Goal: Navigation & Orientation: Find specific page/section

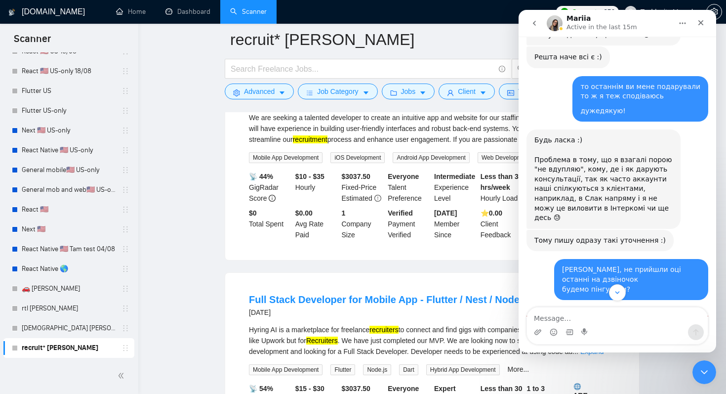
scroll to position [10531, 0]
click at [604, 325] on div "Intercom messenger" at bounding box center [617, 332] width 181 height 16
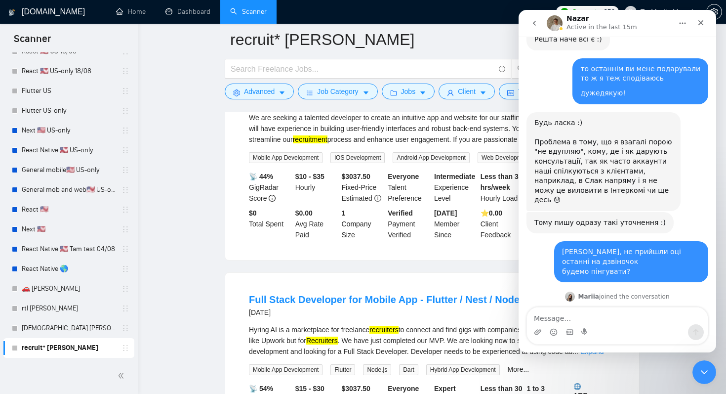
scroll to position [10961, 0]
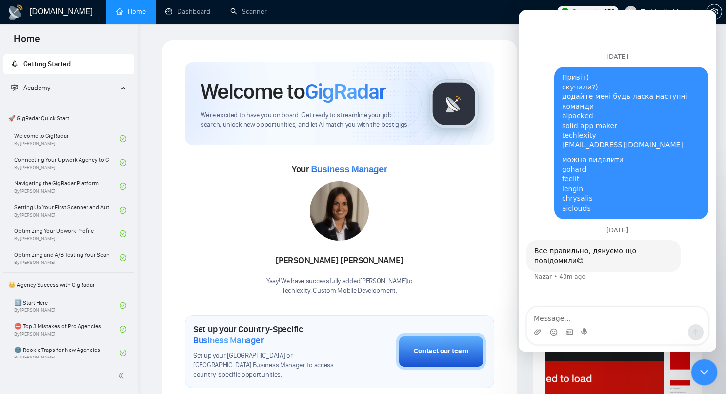
click at [700, 363] on div "Close Intercom Messenger" at bounding box center [703, 371] width 24 height 24
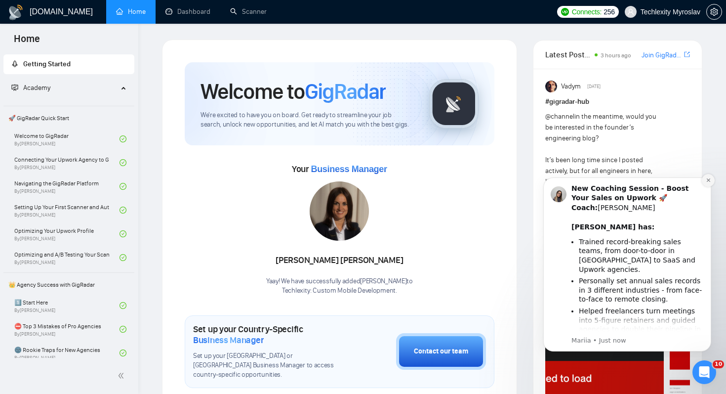
click at [706, 181] on icon "Dismiss notification" at bounding box center [708, 179] width 5 height 5
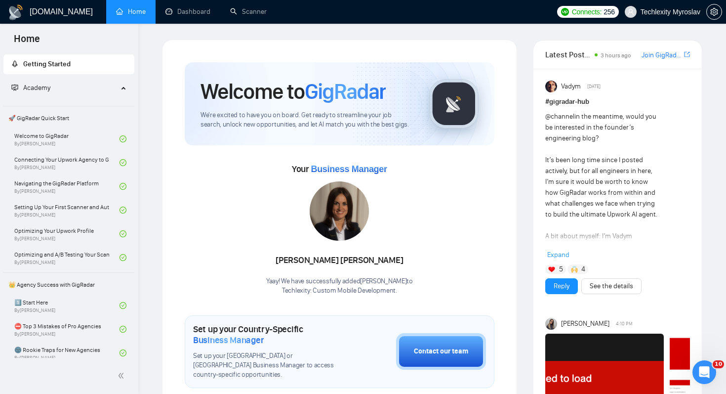
scroll to position [10686, 0]
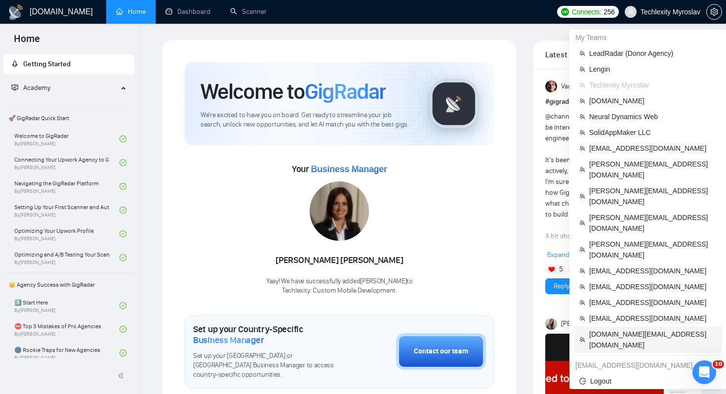
click at [635, 328] on span "[DOMAIN_NAME][EMAIL_ADDRESS][DOMAIN_NAME]" at bounding box center [652, 339] width 127 height 22
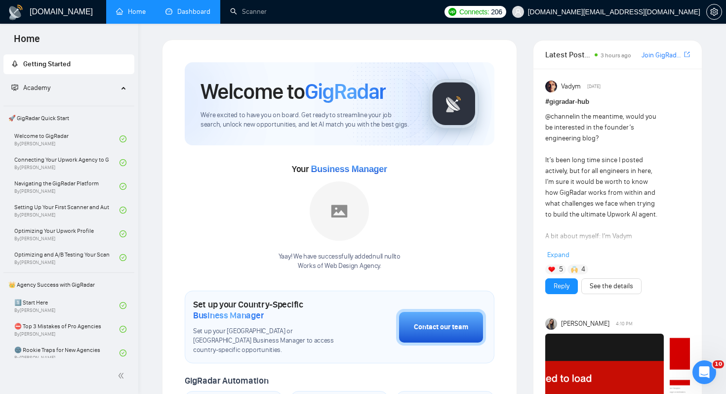
click at [198, 7] on link "Dashboard" at bounding box center [187, 11] width 45 height 8
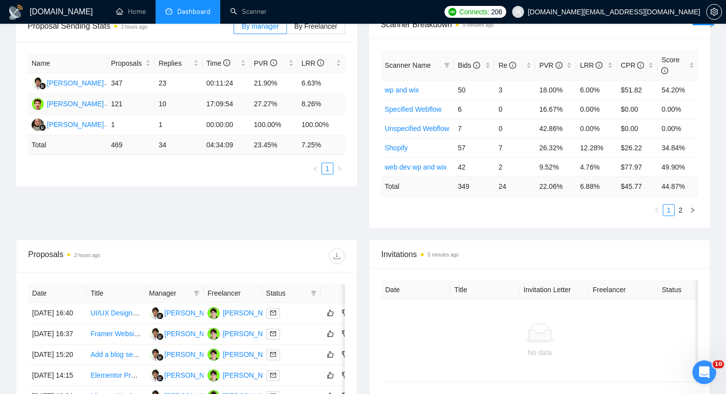
scroll to position [164, 0]
